Goal: Task Accomplishment & Management: Complete application form

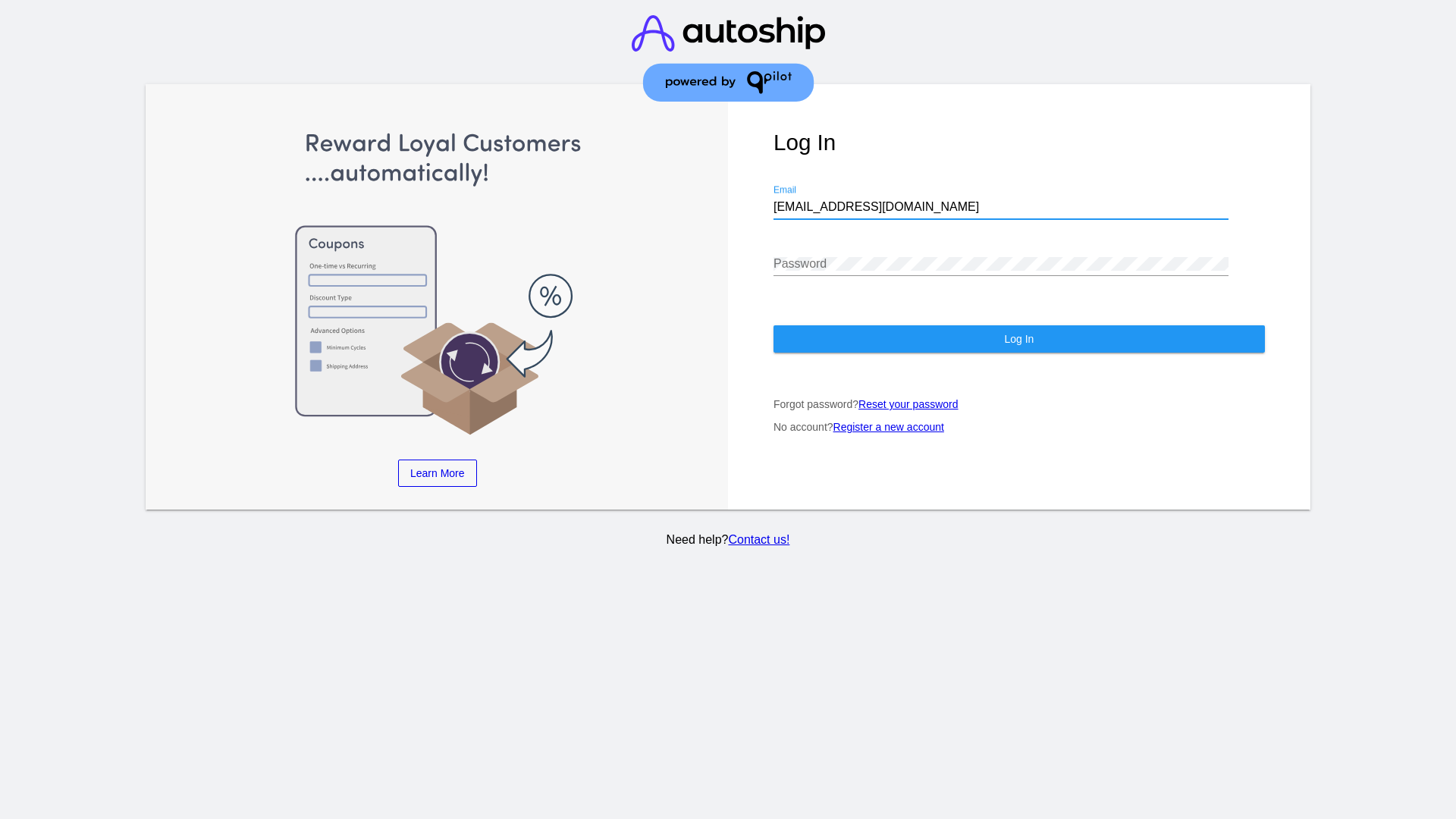
type input "[EMAIL_ADDRESS][DOMAIN_NAME]"
click at [1018, 339] on span "Log In" at bounding box center [1018, 339] width 29 height 12
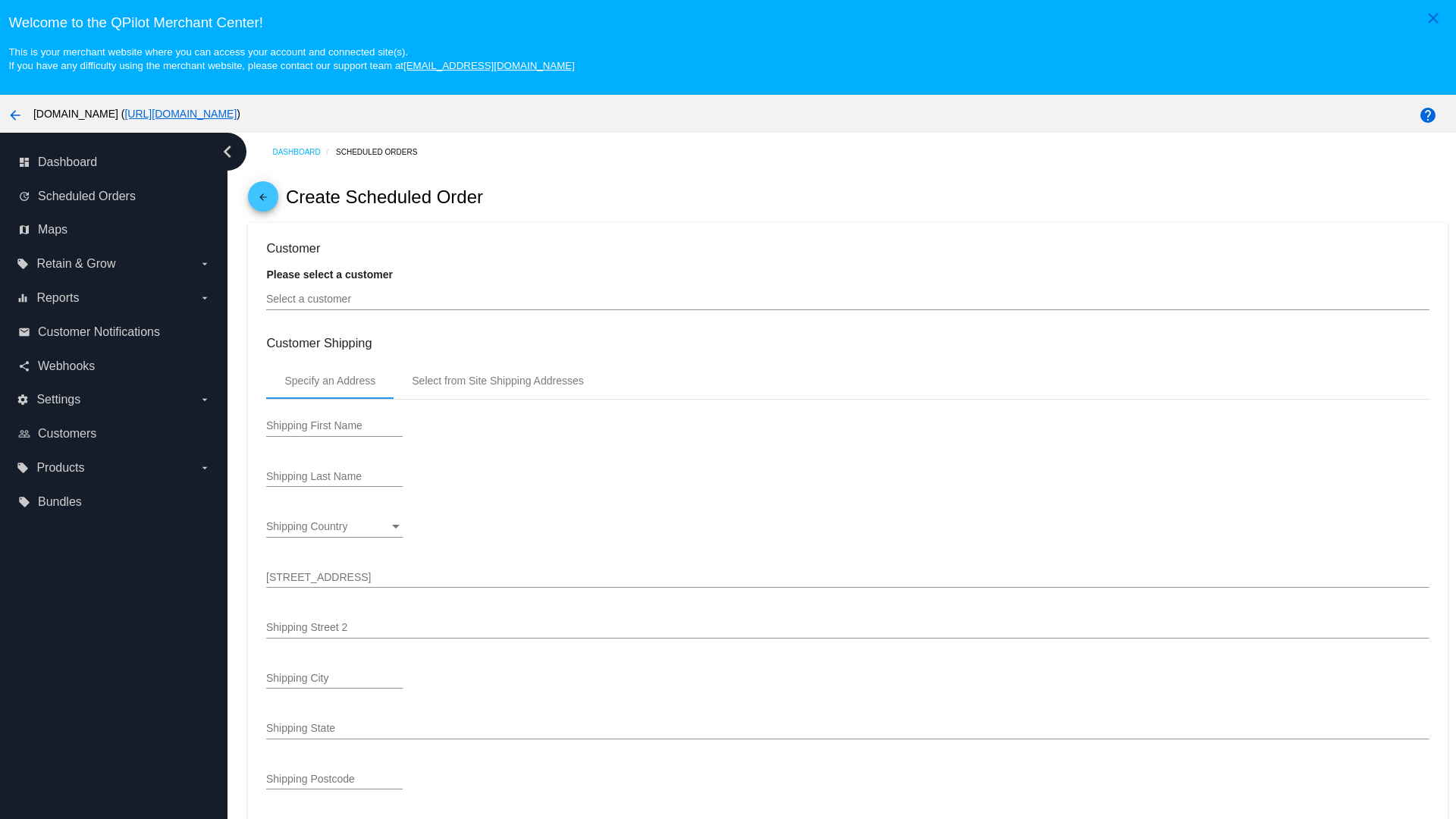
click at [848, 299] on input "Select a customer" at bounding box center [847, 300] width 1162 height 12
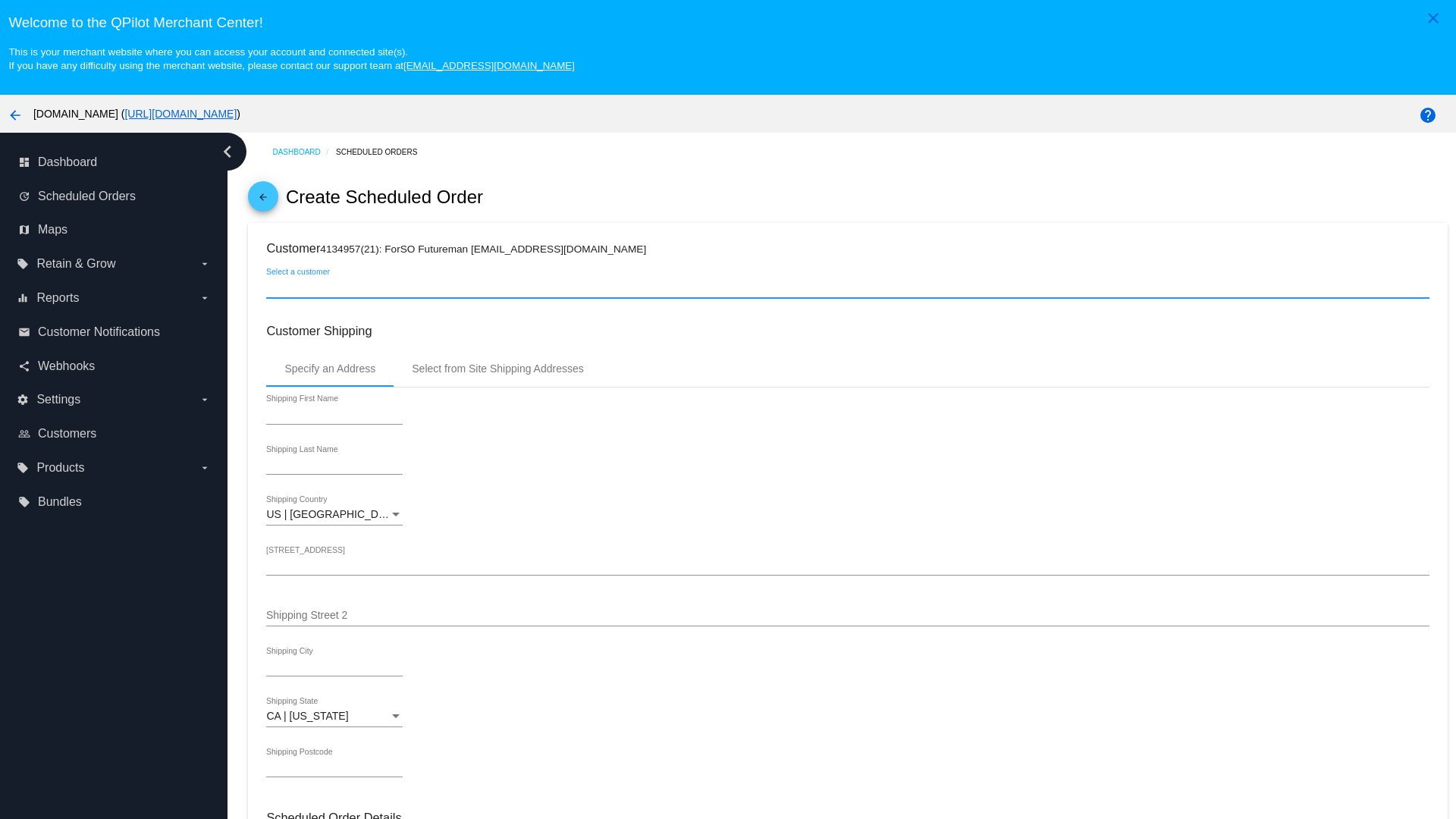
type input "ForSO"
type input "Futureman"
type input "[STREET_ADDRESS]"
type input "[GEOGRAPHIC_DATA][PERSON_NAME]"
type input "95131"
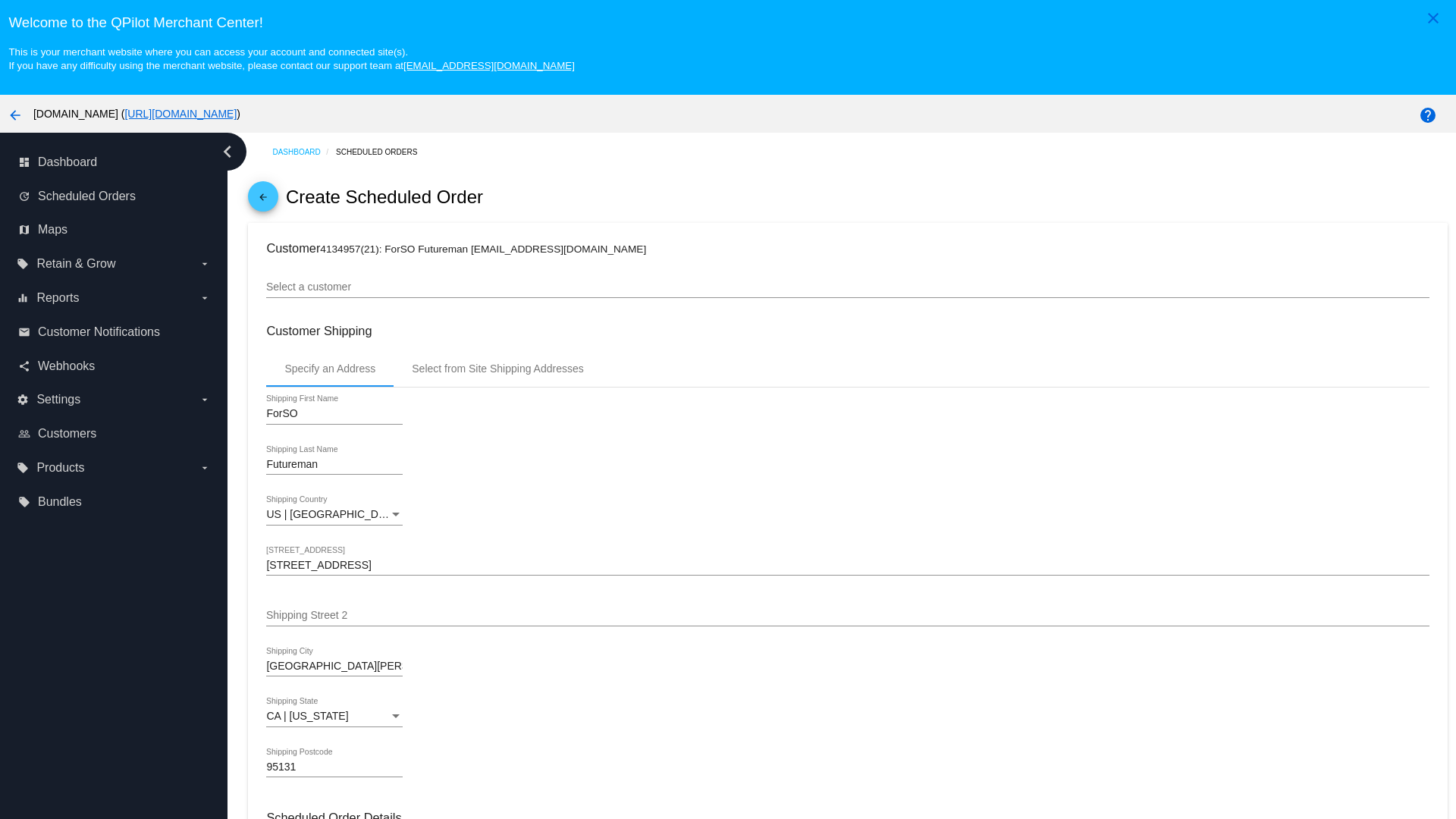
scroll to position [537, 0]
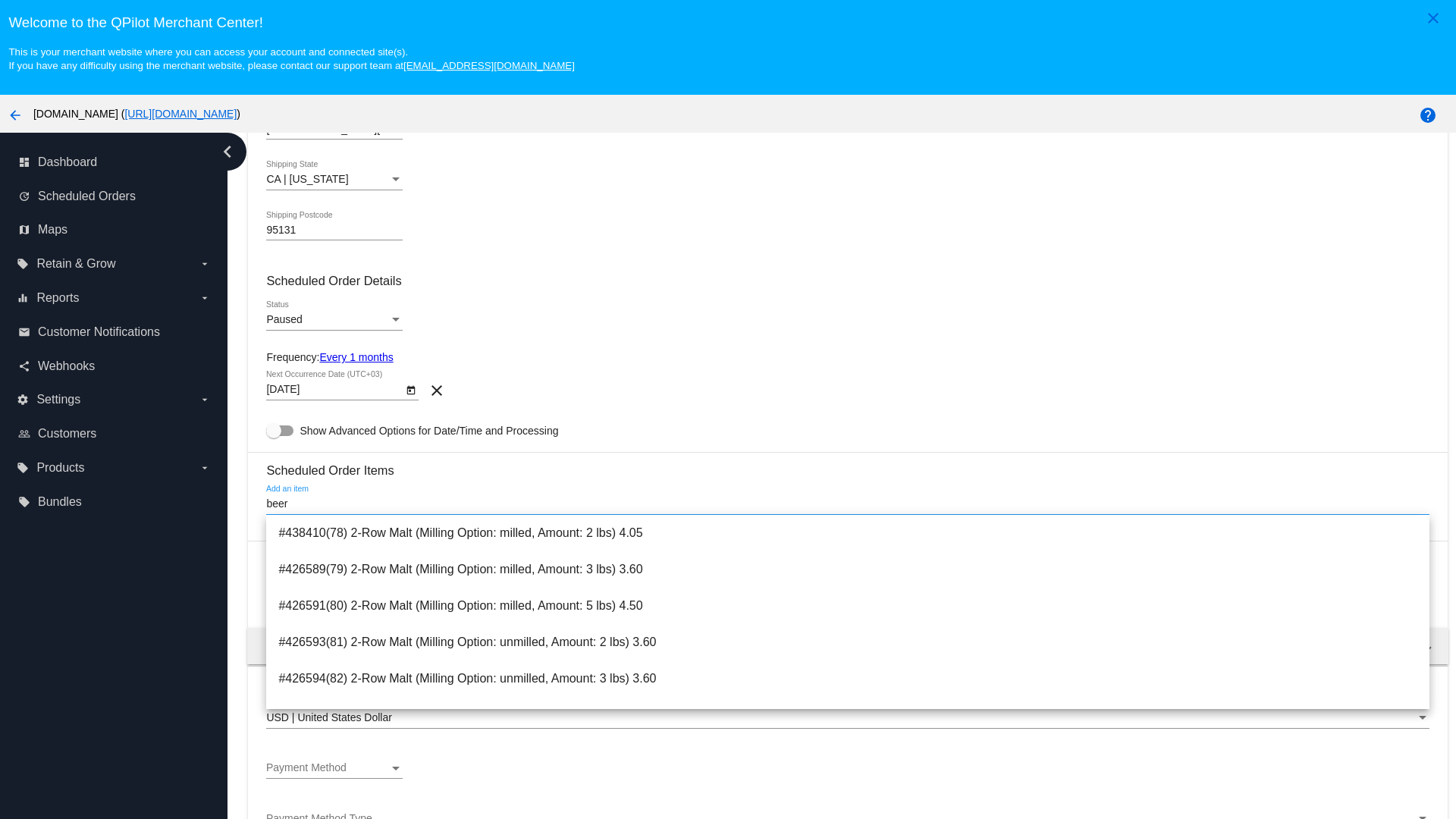
type input "beer"
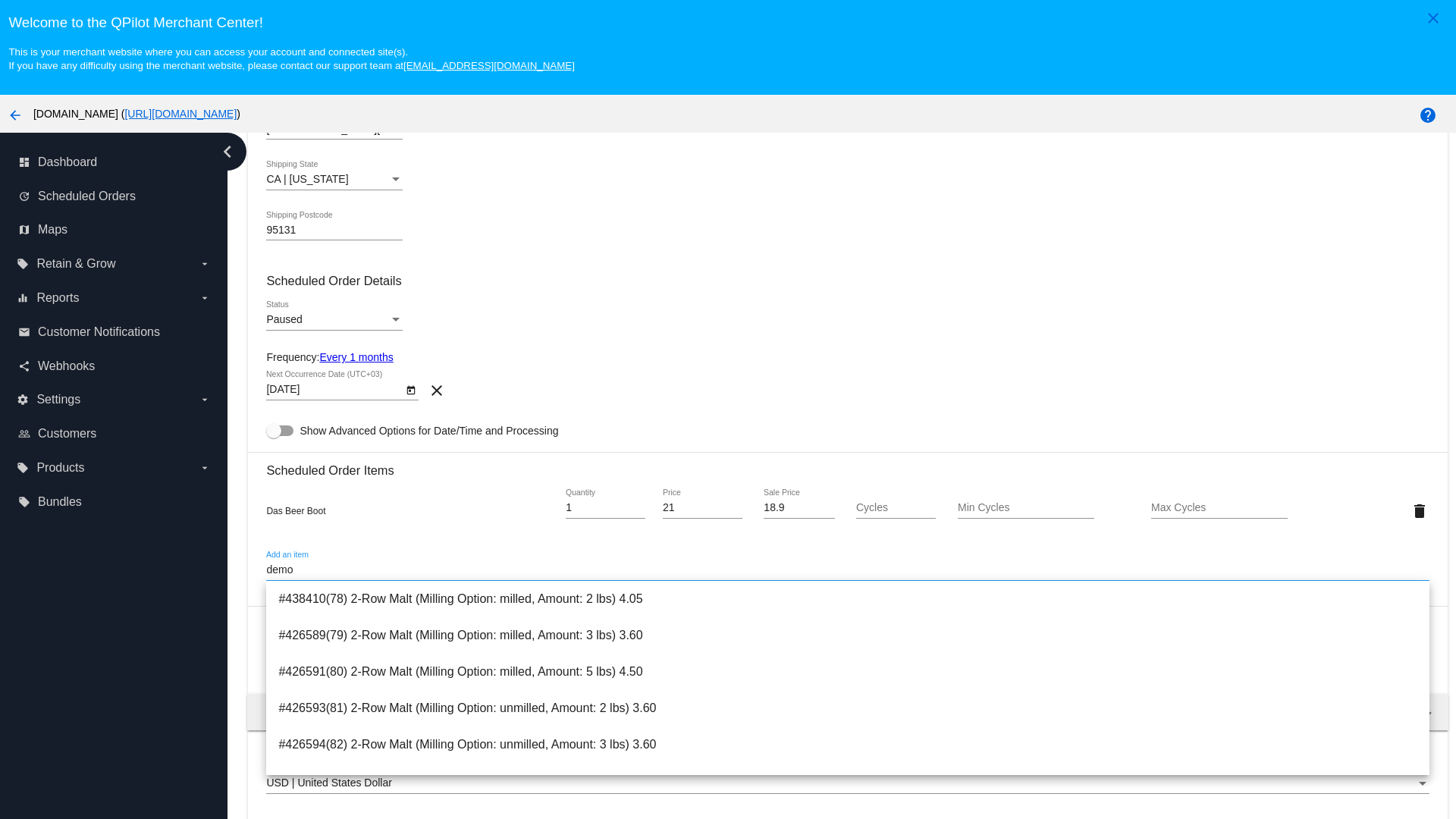
type input "demo"
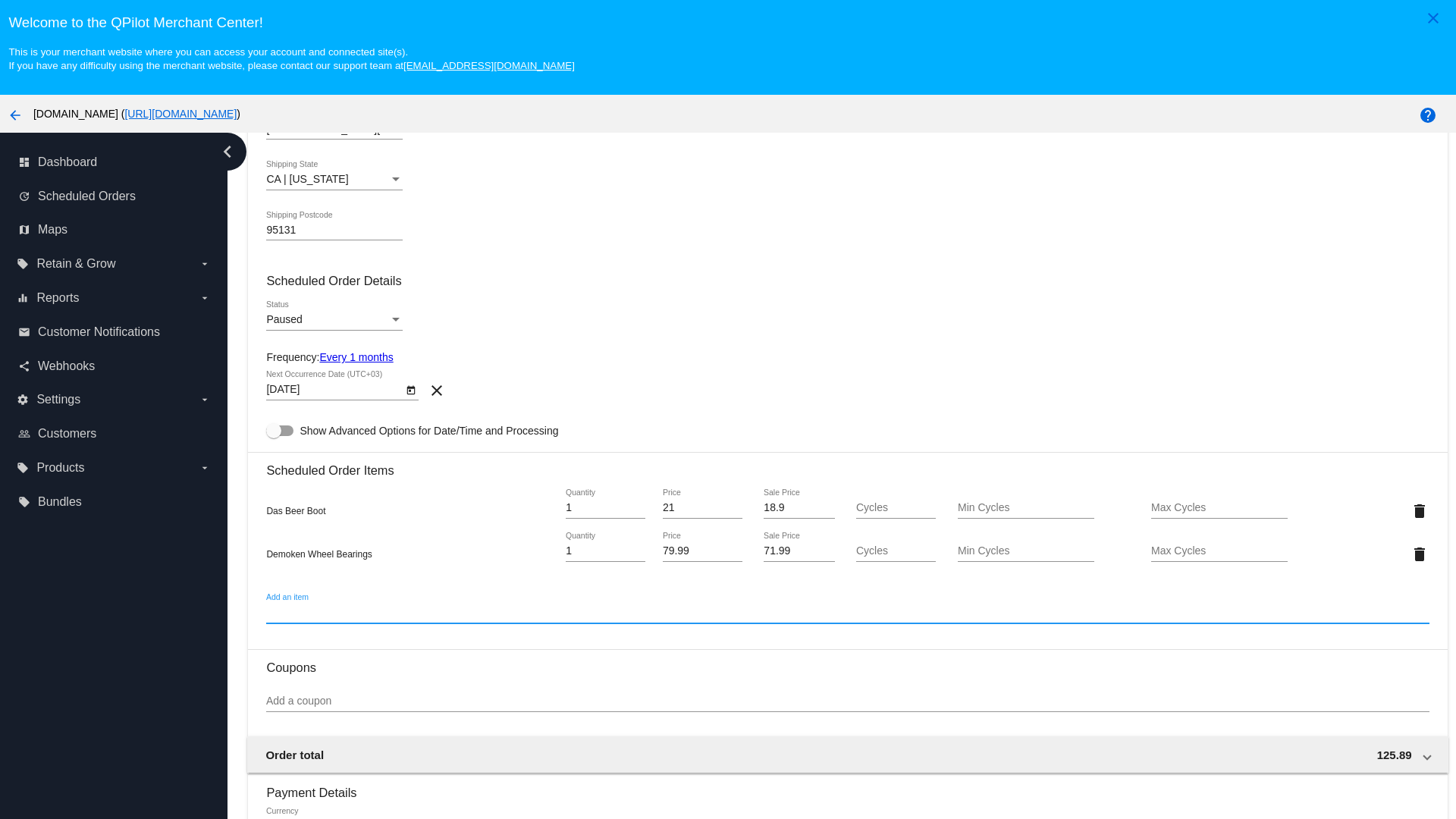
scroll to position [95, 0]
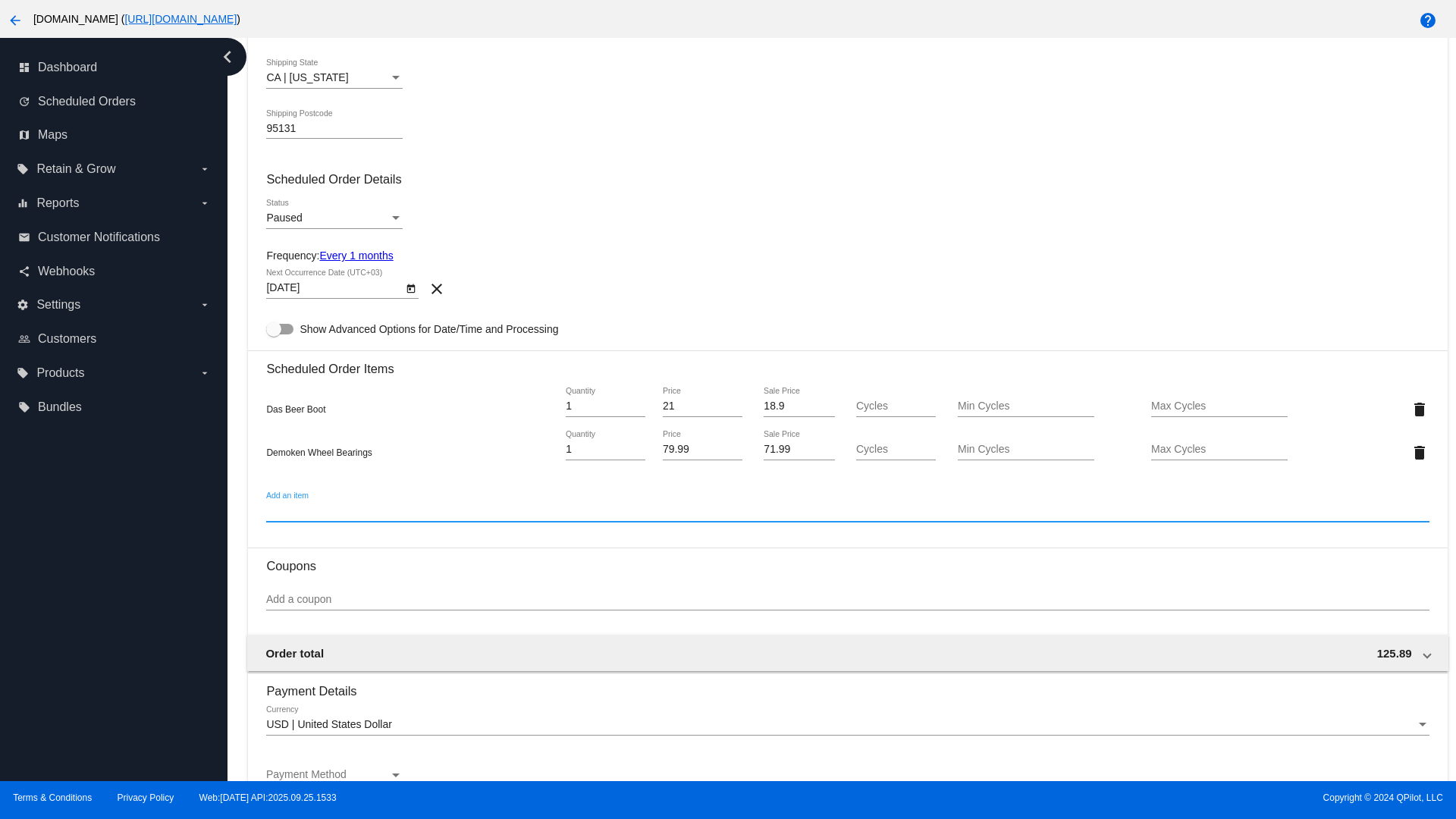
click at [396, 775] on div "Payment Method" at bounding box center [396, 775] width 8 height 4
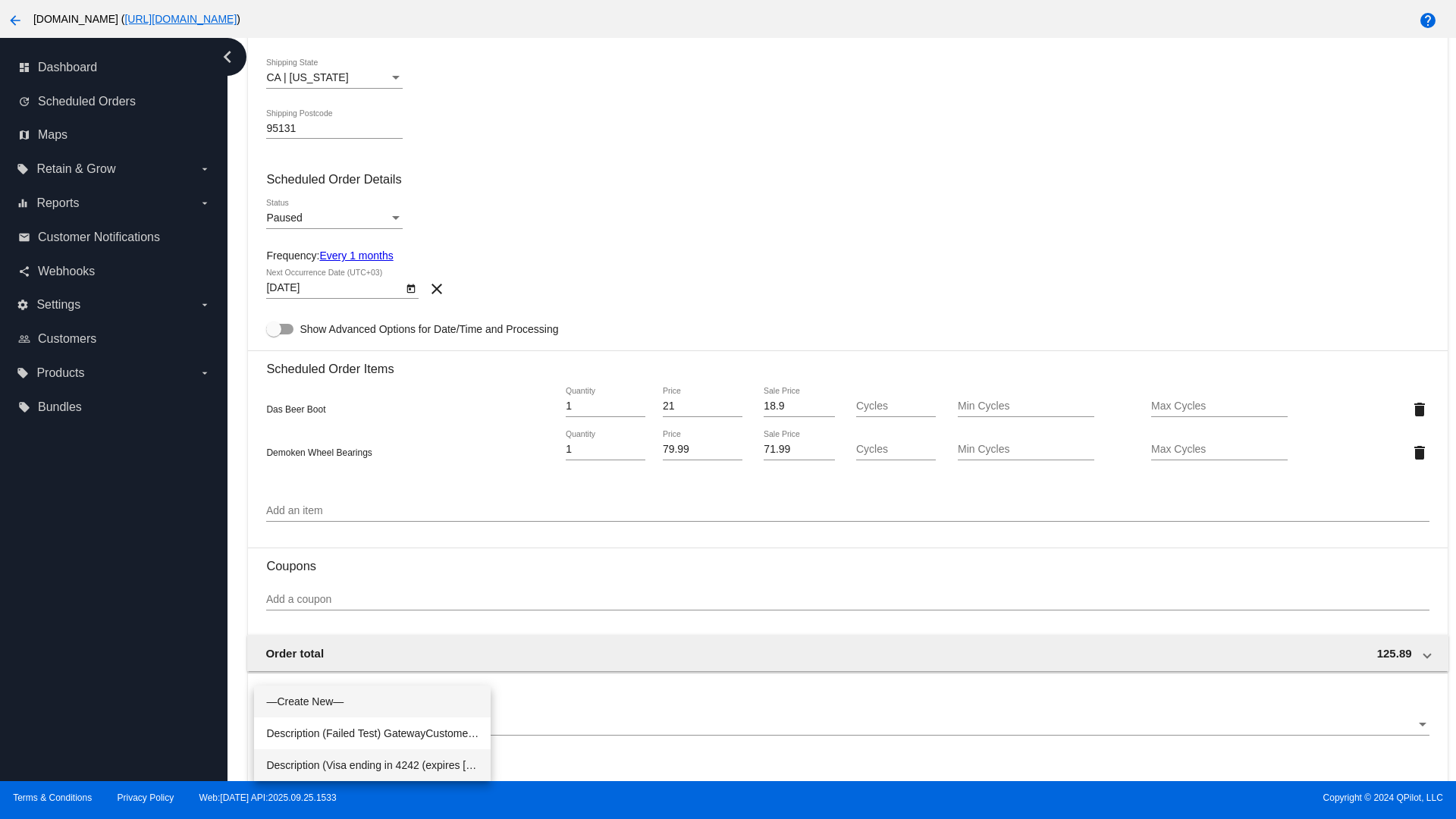
click at [372, 765] on span "Description (Visa ending in 4242 (expires [CREDIT_CARD_DATA])) GatewayCustomerI…" at bounding box center [372, 765] width 212 height 32
